Goal: Entertainment & Leisure: Consume media (video, audio)

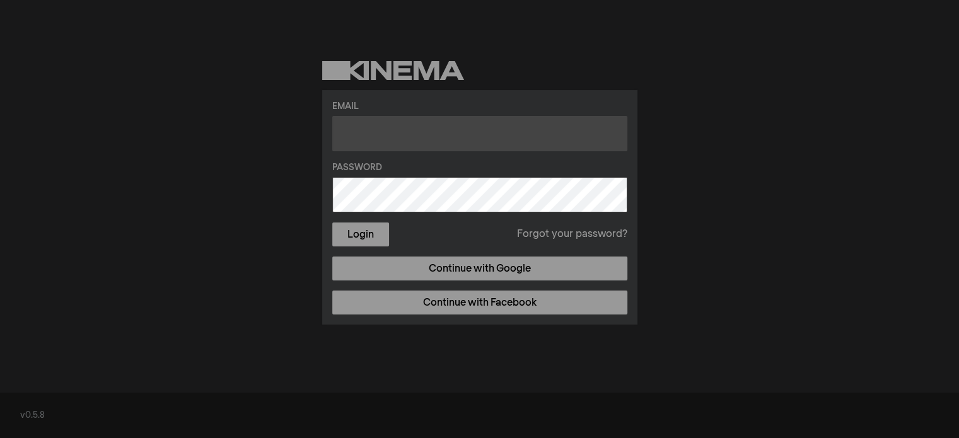
paste input "[EMAIL_ADDRESS][DOMAIN_NAME]"
type input "[EMAIL_ADDRESS][DOMAIN_NAME]"
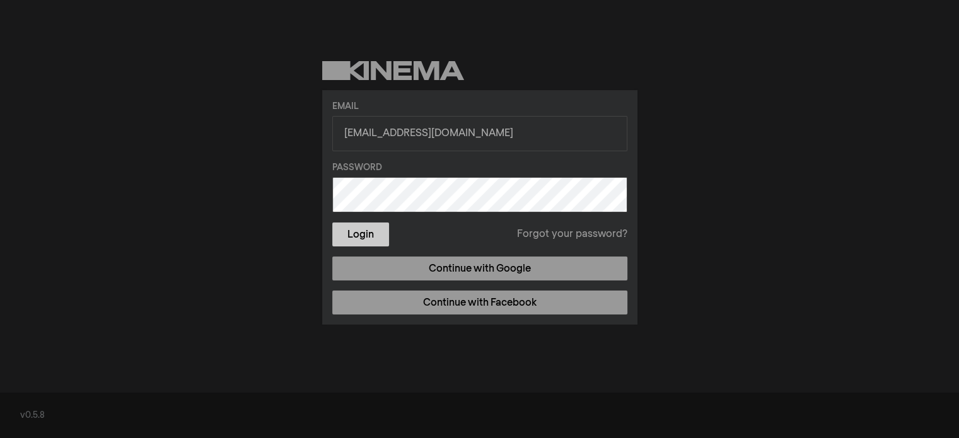
click at [357, 232] on button "Login" at bounding box center [360, 235] width 57 height 24
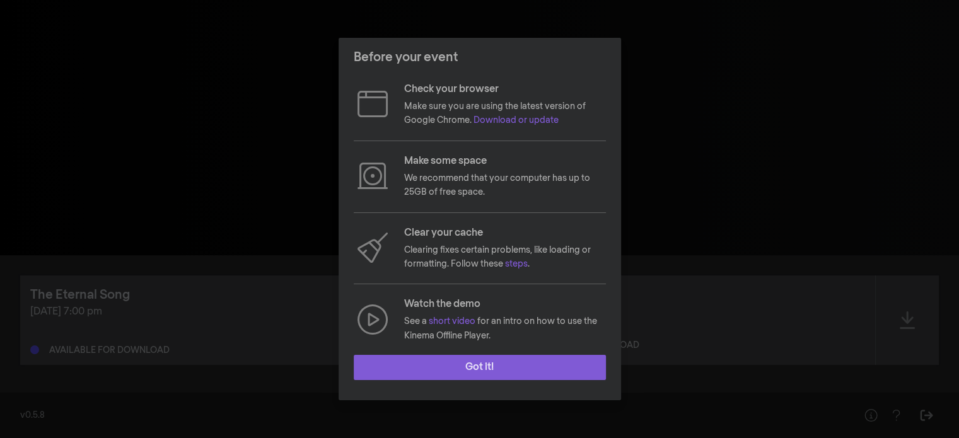
click at [542, 363] on button "Got it!" at bounding box center [480, 367] width 252 height 25
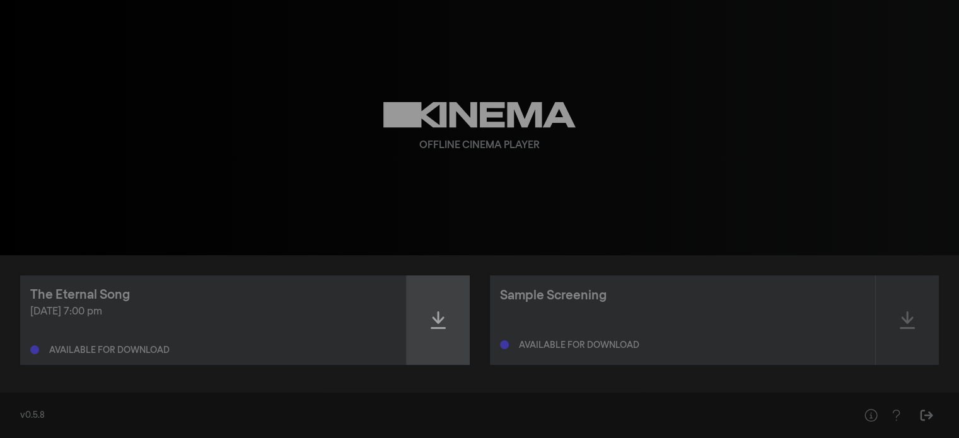
click at [445, 324] on icon at bounding box center [438, 320] width 15 height 20
click at [426, 325] on div at bounding box center [438, 321] width 63 height 90
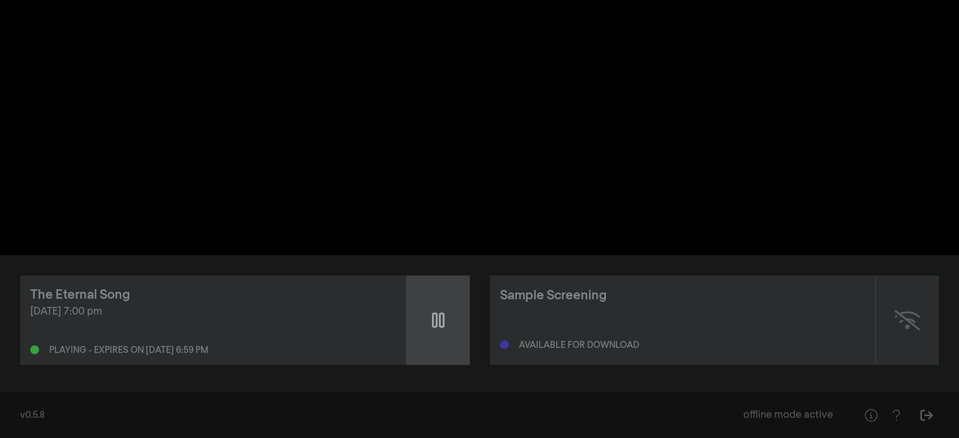
click at [436, 315] on icon at bounding box center [438, 320] width 13 height 15
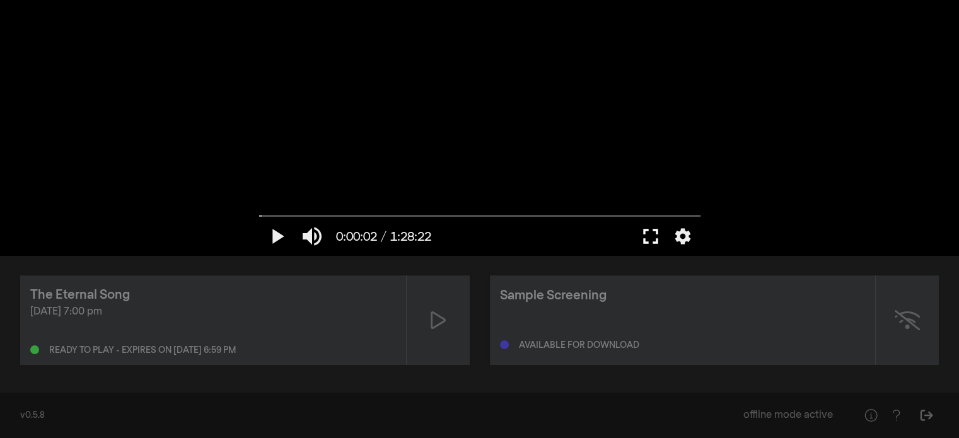
click at [646, 233] on button "fullscreen" at bounding box center [650, 237] width 35 height 38
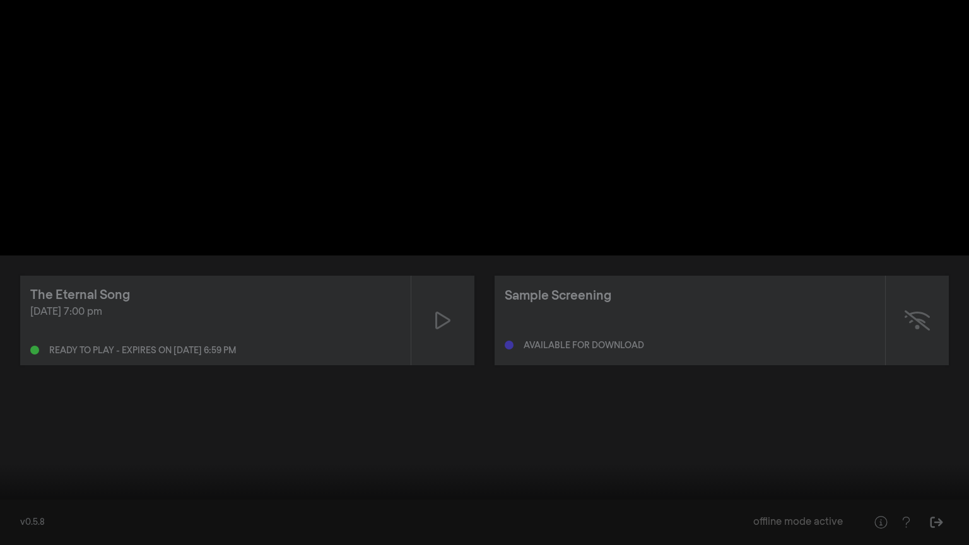
click at [25, 438] on button "play_arrow" at bounding box center [23, 526] width 35 height 38
type input "7.96594"
click at [6, 438] on button "pause" at bounding box center [23, 526] width 35 height 38
click at [950, 438] on button "settings" at bounding box center [944, 526] width 29 height 38
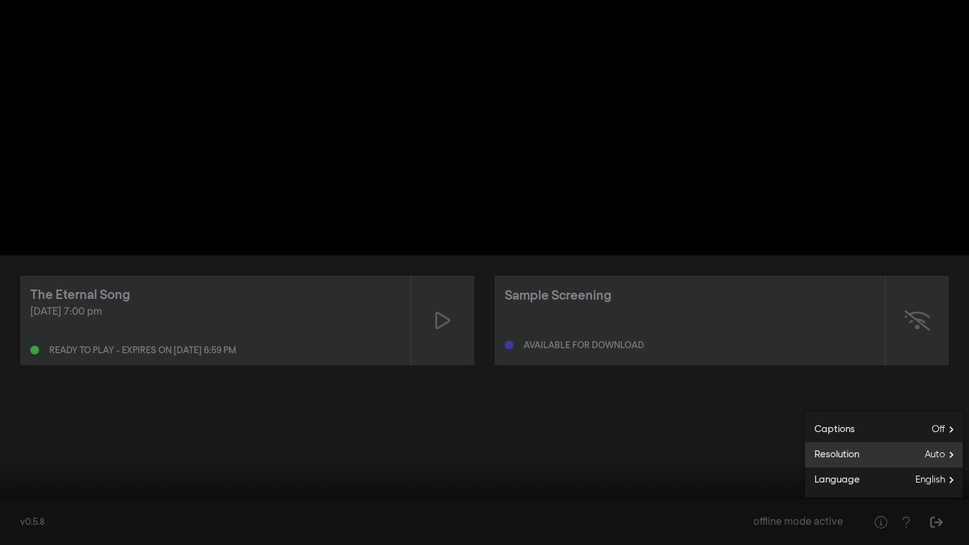
click at [907, 438] on label "Resolution Auto" at bounding box center [884, 454] width 158 height 25
click at [907, 438] on button "arrow_back Resolution" at bounding box center [884, 441] width 158 height 25
click at [15, 438] on button "play_arrow" at bounding box center [23, 526] width 35 height 38
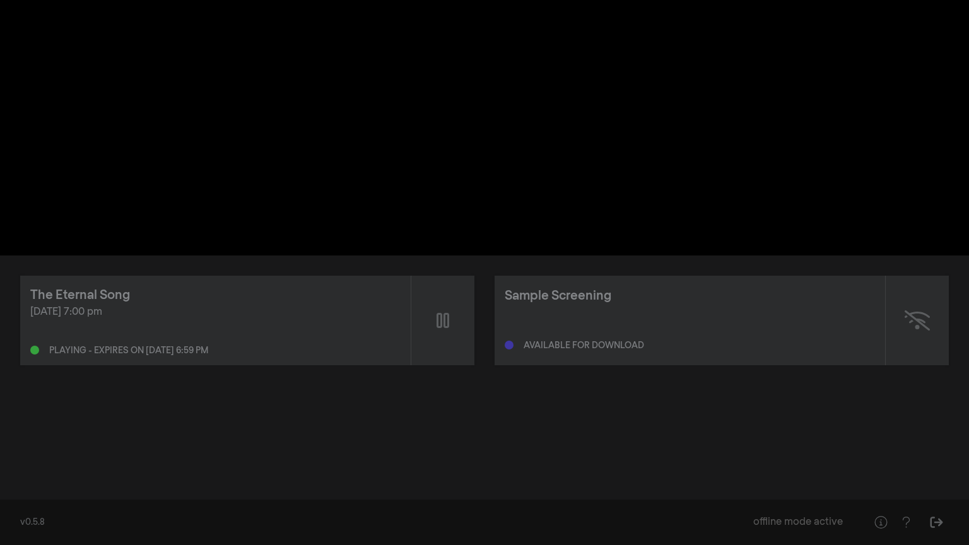
click at [6, 438] on button "pause" at bounding box center [23, 526] width 35 height 38
click at [912, 438] on button "fullscreen_exit" at bounding box center [912, 526] width 35 height 38
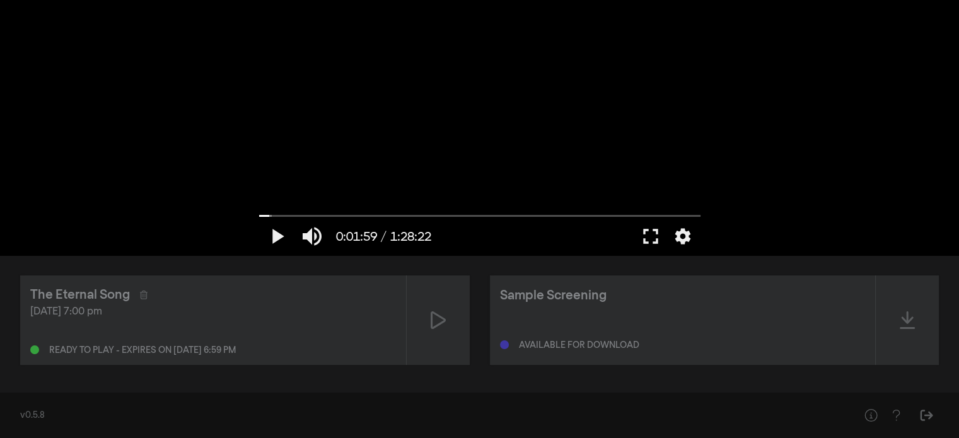
drag, startPoint x: 677, startPoint y: 277, endPoint x: 675, endPoint y: 286, distance: 9.0
click at [675, 286] on div "Sample Screening Available for download" at bounding box center [683, 321] width 386 height 90
click at [283, 247] on button "play_arrow" at bounding box center [276, 237] width 35 height 38
click at [446, 158] on div at bounding box center [480, 127] width 454 height 255
click at [324, 216] on input "Seek" at bounding box center [479, 216] width 441 height 8
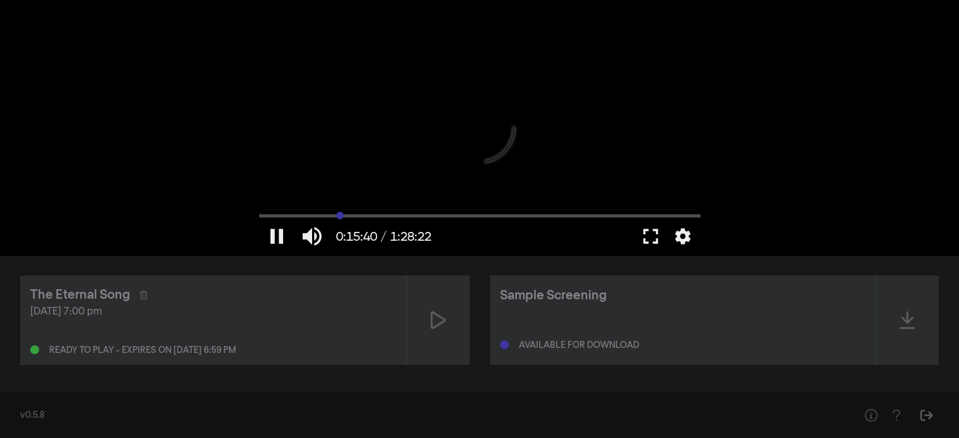
click at [339, 216] on input "Seek" at bounding box center [479, 216] width 441 height 8
click at [346, 215] on input "Seek" at bounding box center [479, 216] width 441 height 8
click at [349, 215] on input "Seek" at bounding box center [479, 216] width 441 height 8
click at [353, 215] on input "Seek" at bounding box center [479, 216] width 441 height 8
click at [277, 234] on button "play_arrow" at bounding box center [276, 237] width 35 height 38
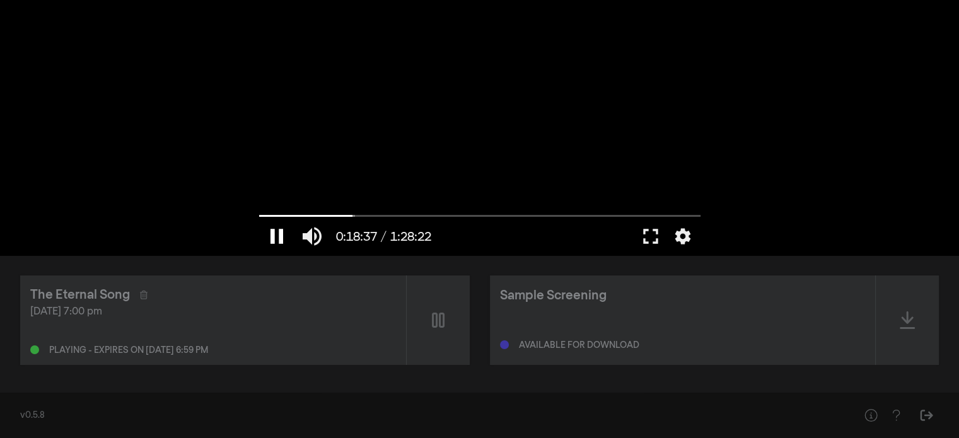
click at [281, 240] on button "pause" at bounding box center [276, 237] width 35 height 38
click at [525, 210] on div at bounding box center [480, 127] width 454 height 255
click at [524, 210] on div at bounding box center [480, 127] width 454 height 255
click at [523, 213] on input "Seek" at bounding box center [479, 216] width 441 height 8
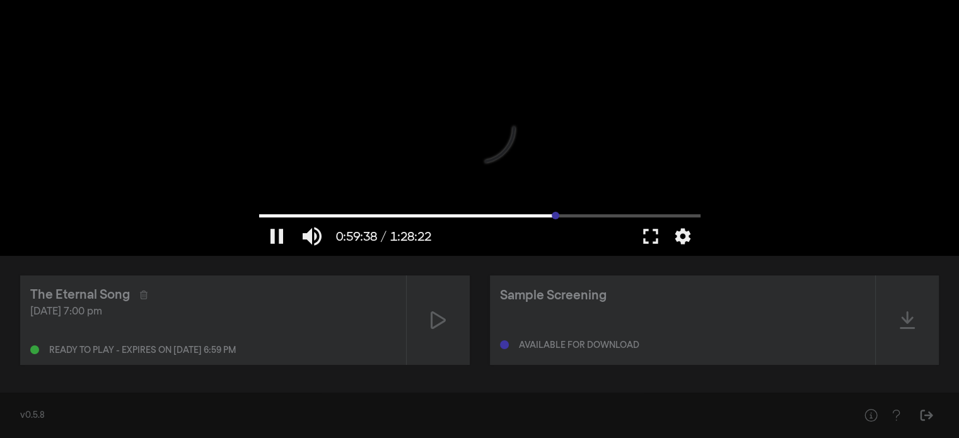
type input "3578.85"
click at [555, 212] on input "Seek" at bounding box center [479, 216] width 441 height 8
